Goal: Check status: Check status

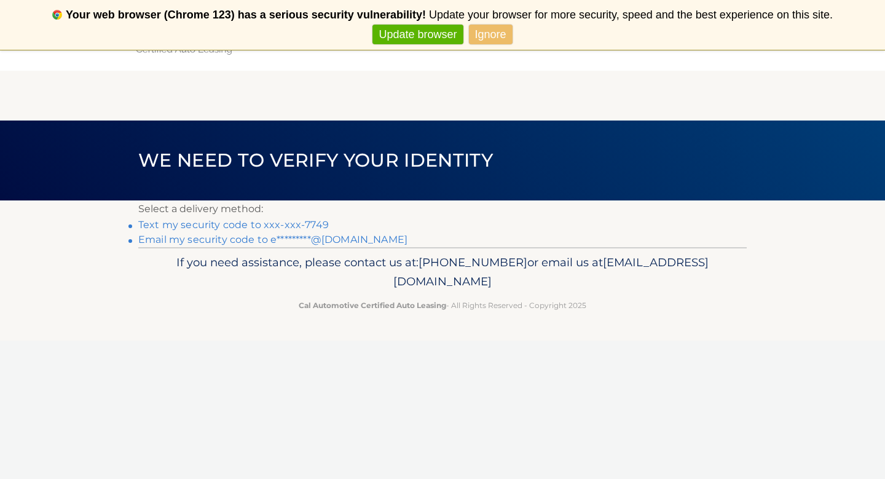
click at [296, 224] on link "Text my security code to xxx-xxx-7749" at bounding box center [233, 225] width 190 height 12
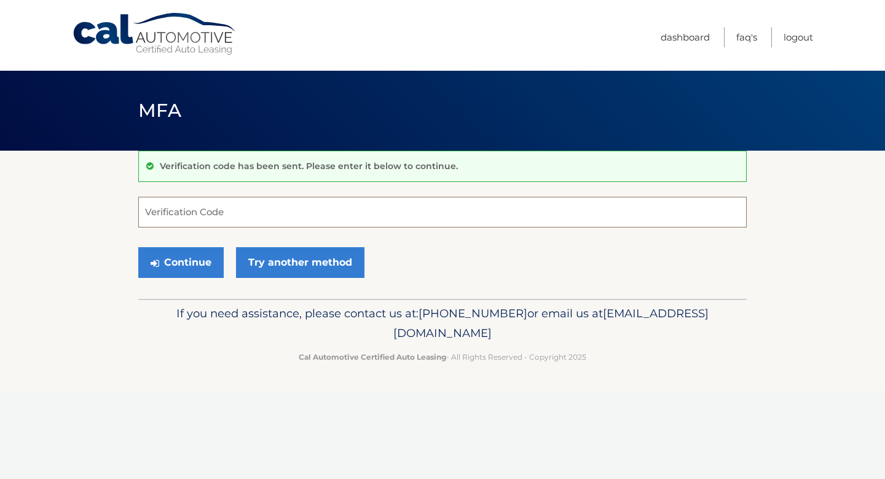
click at [326, 213] on input "Verification Code" at bounding box center [442, 212] width 608 height 31
type input "821559"
click at [138, 247] on button "Continue" at bounding box center [180, 262] width 85 height 31
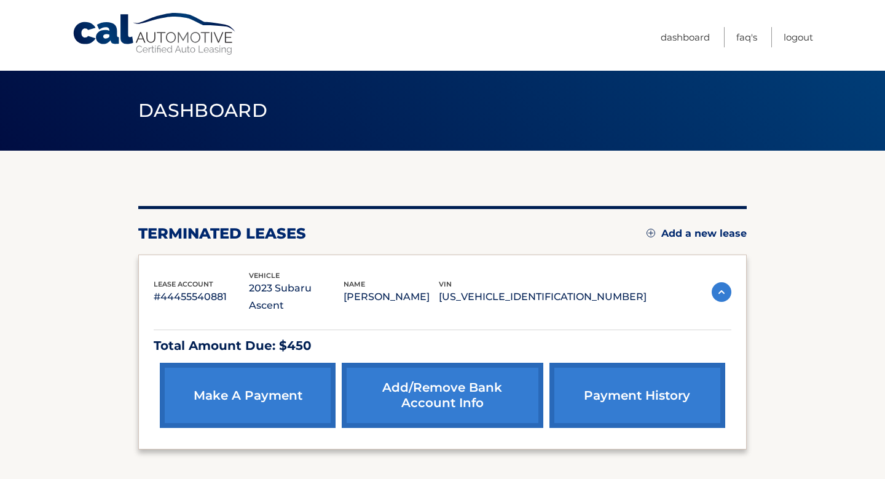
click at [607, 394] on link "payment history" at bounding box center [637, 395] width 176 height 65
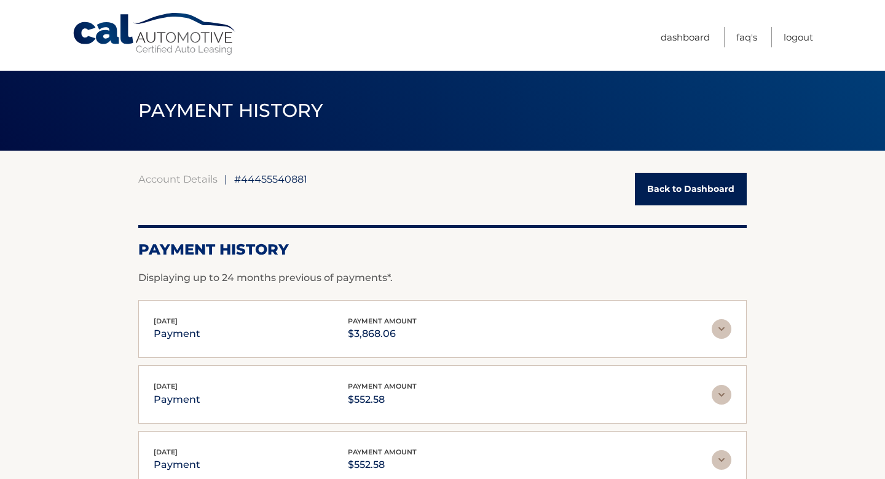
click at [678, 203] on link "Back to Dashboard" at bounding box center [691, 189] width 112 height 33
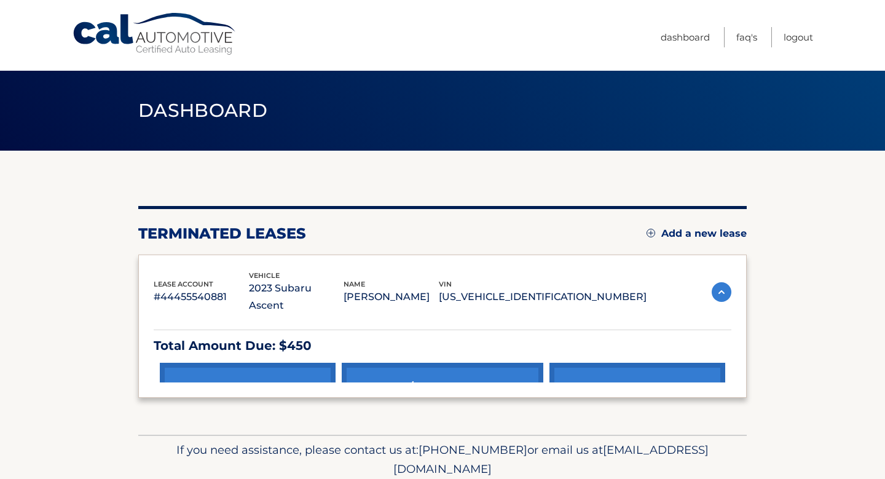
click at [673, 190] on div "You are registered for this site, but you haven't enrolled in online payments. …" at bounding box center [442, 293] width 608 height 284
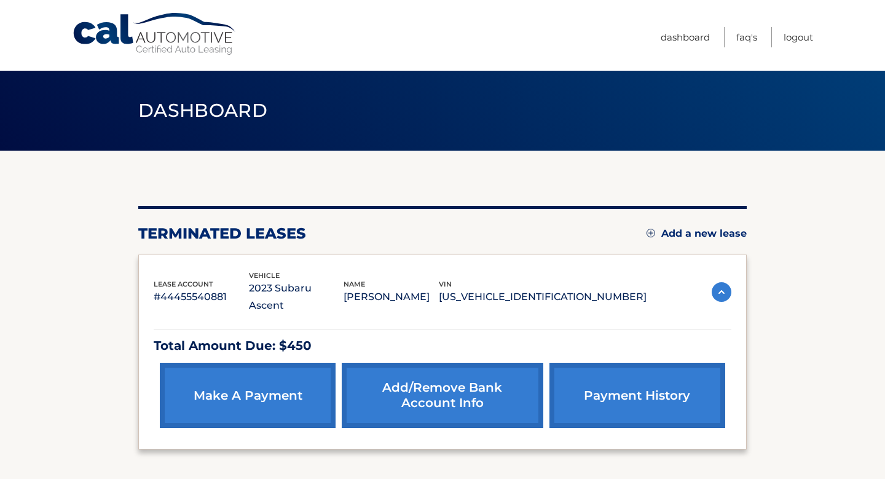
click at [718, 282] on img at bounding box center [722, 292] width 20 height 20
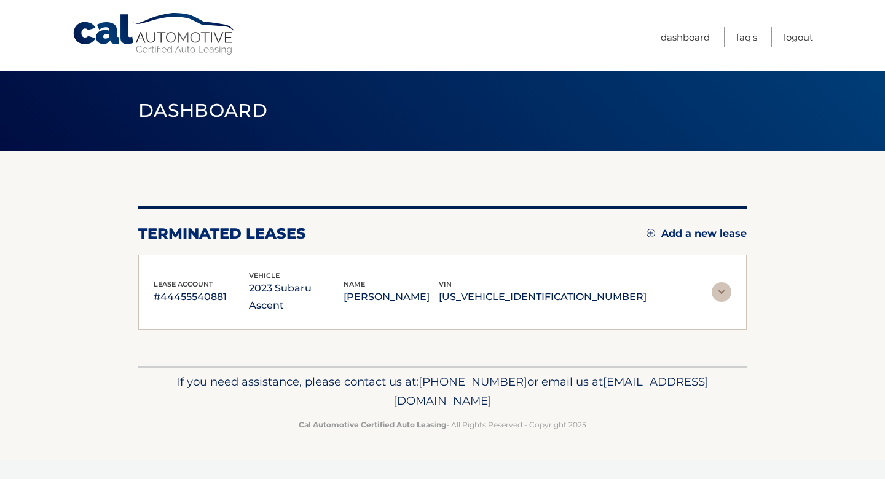
click at [718, 282] on img at bounding box center [722, 292] width 20 height 20
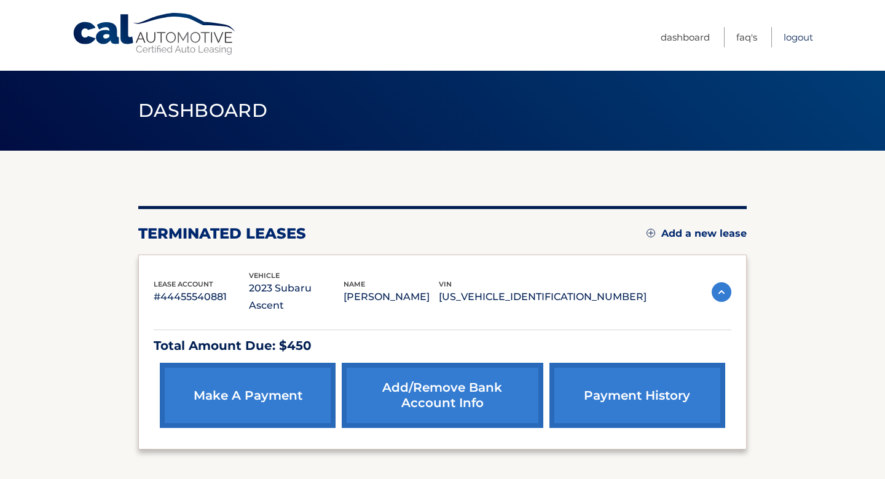
click at [800, 41] on link "Logout" at bounding box center [797, 37] width 29 height 20
